Goal: Book appointment/travel/reservation

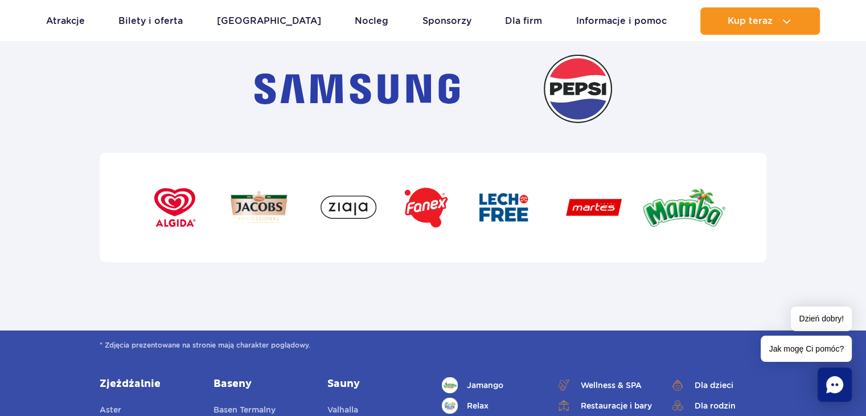
scroll to position [4098, 0]
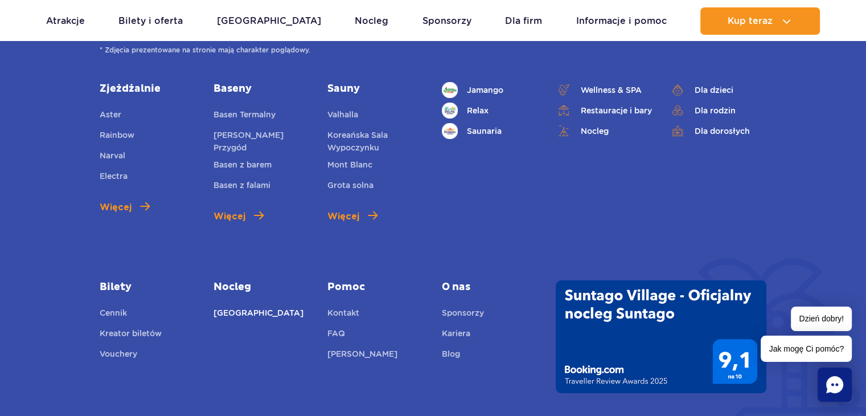
click at [250, 306] on link "[GEOGRAPHIC_DATA]" at bounding box center [258, 314] width 90 height 16
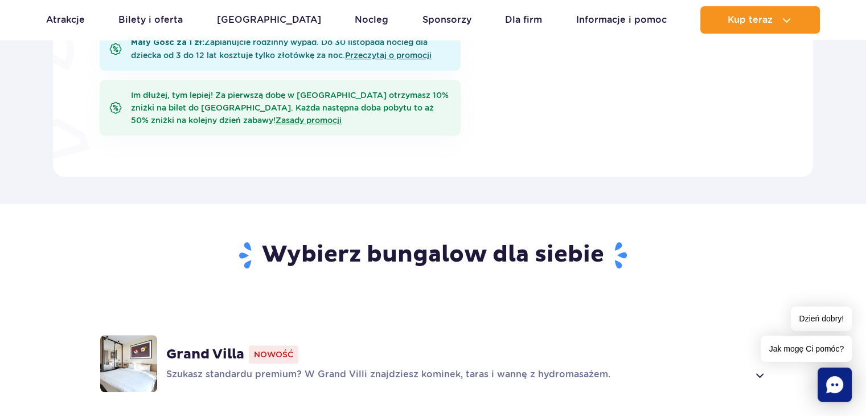
scroll to position [911, 0]
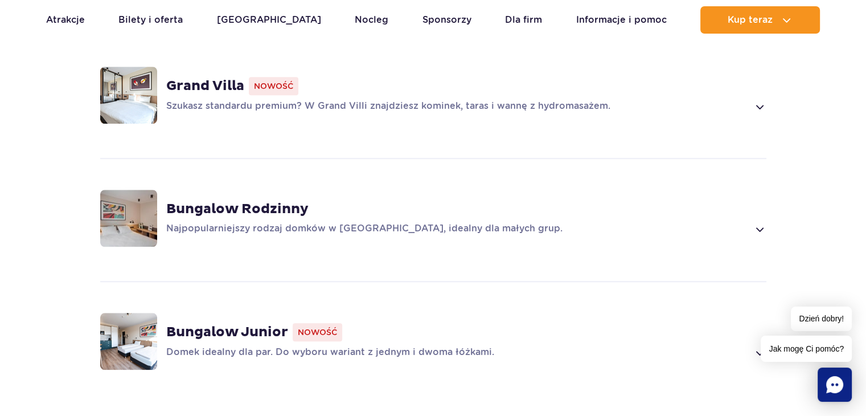
click at [151, 334] on img at bounding box center [128, 341] width 57 height 57
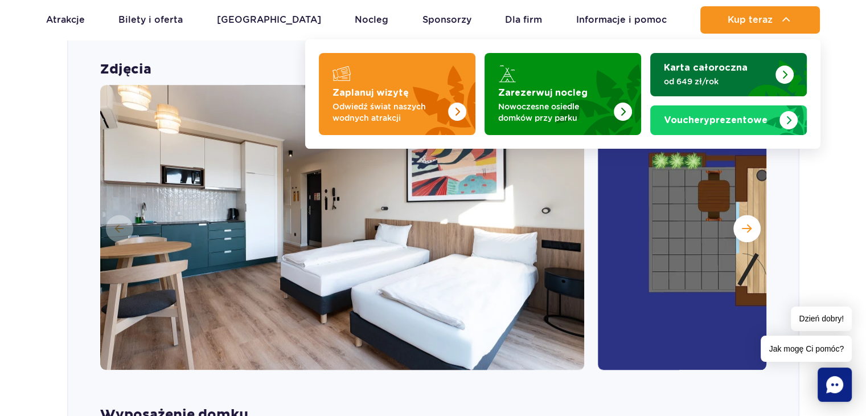
scroll to position [1251, 0]
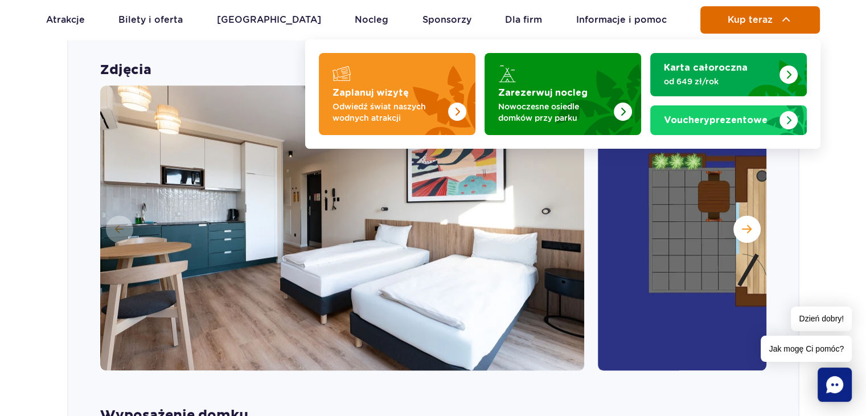
click at [745, 15] on span "Kup teraz" at bounding box center [749, 20] width 45 height 10
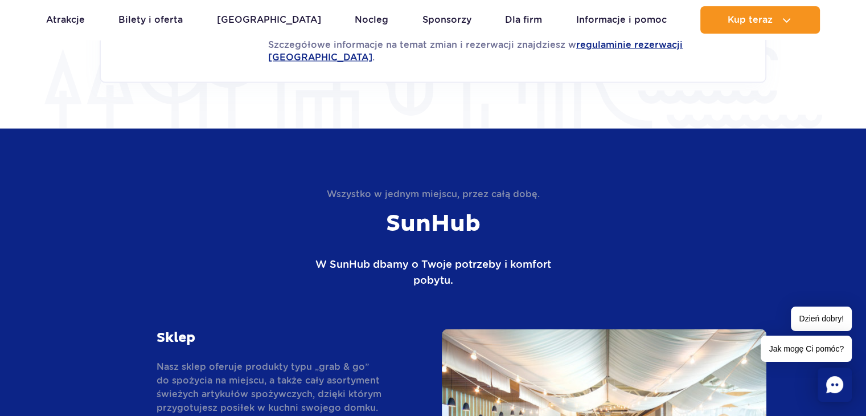
scroll to position [2218, 0]
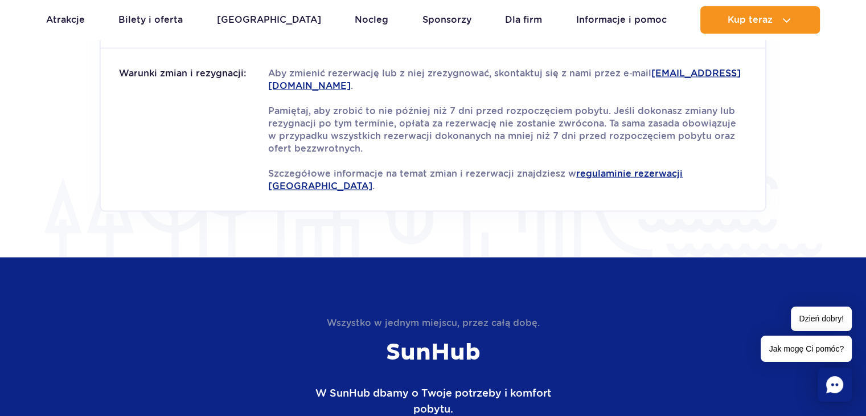
click at [832, 381] on icon "Chat" at bounding box center [834, 384] width 17 height 17
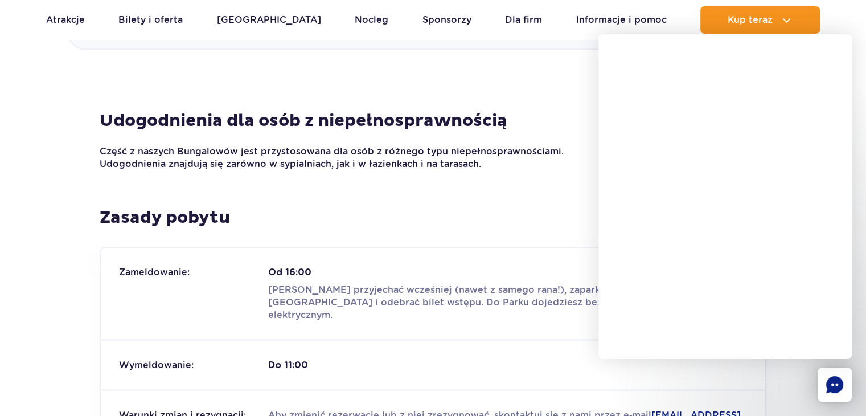
scroll to position [1877, 0]
click at [360, 250] on div "Zameldowanie: Od 16:00 Możesz przyjechać wcześniej (nawet z samego rana!), zapa…" at bounding box center [433, 293] width 664 height 91
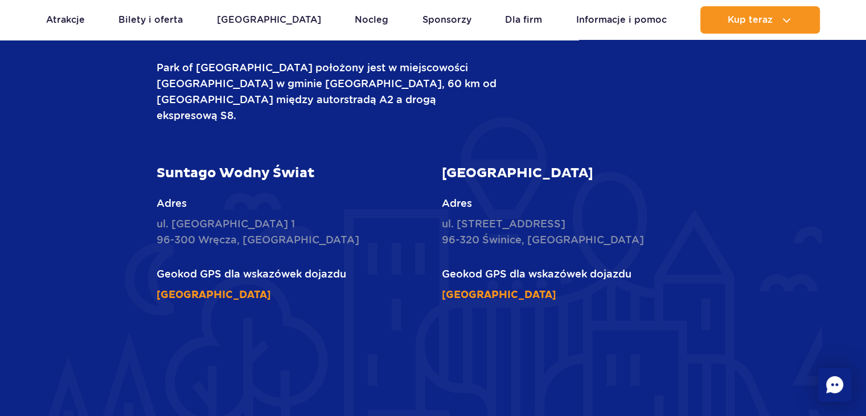
scroll to position [3926, 0]
